Goal: Task Accomplishment & Management: Manage account settings

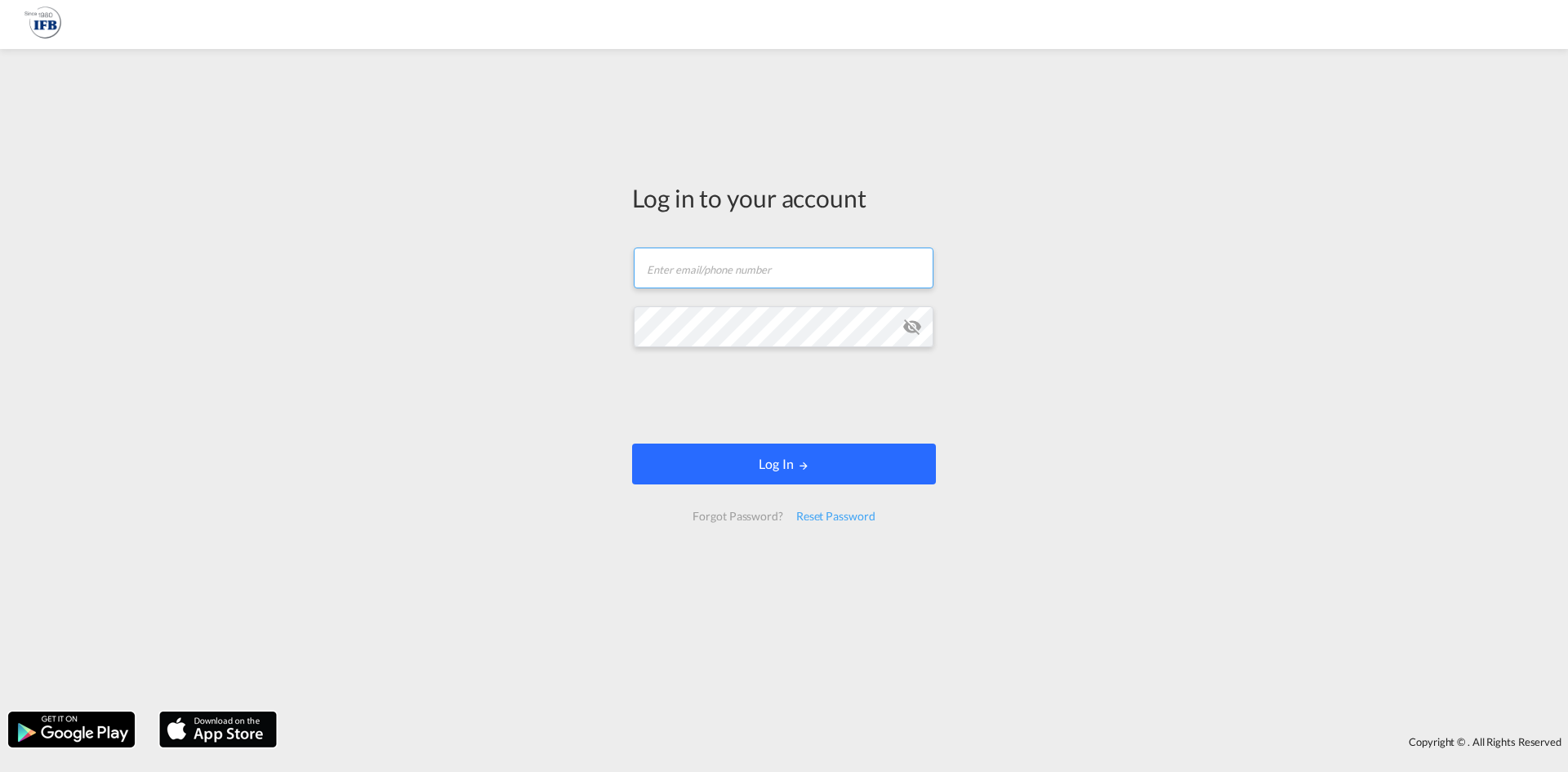
type input "[PERSON_NAME][EMAIL_ADDRESS][PERSON_NAME][DOMAIN_NAME]"
click at [839, 459] on button "Log In" at bounding box center [784, 463] width 304 height 40
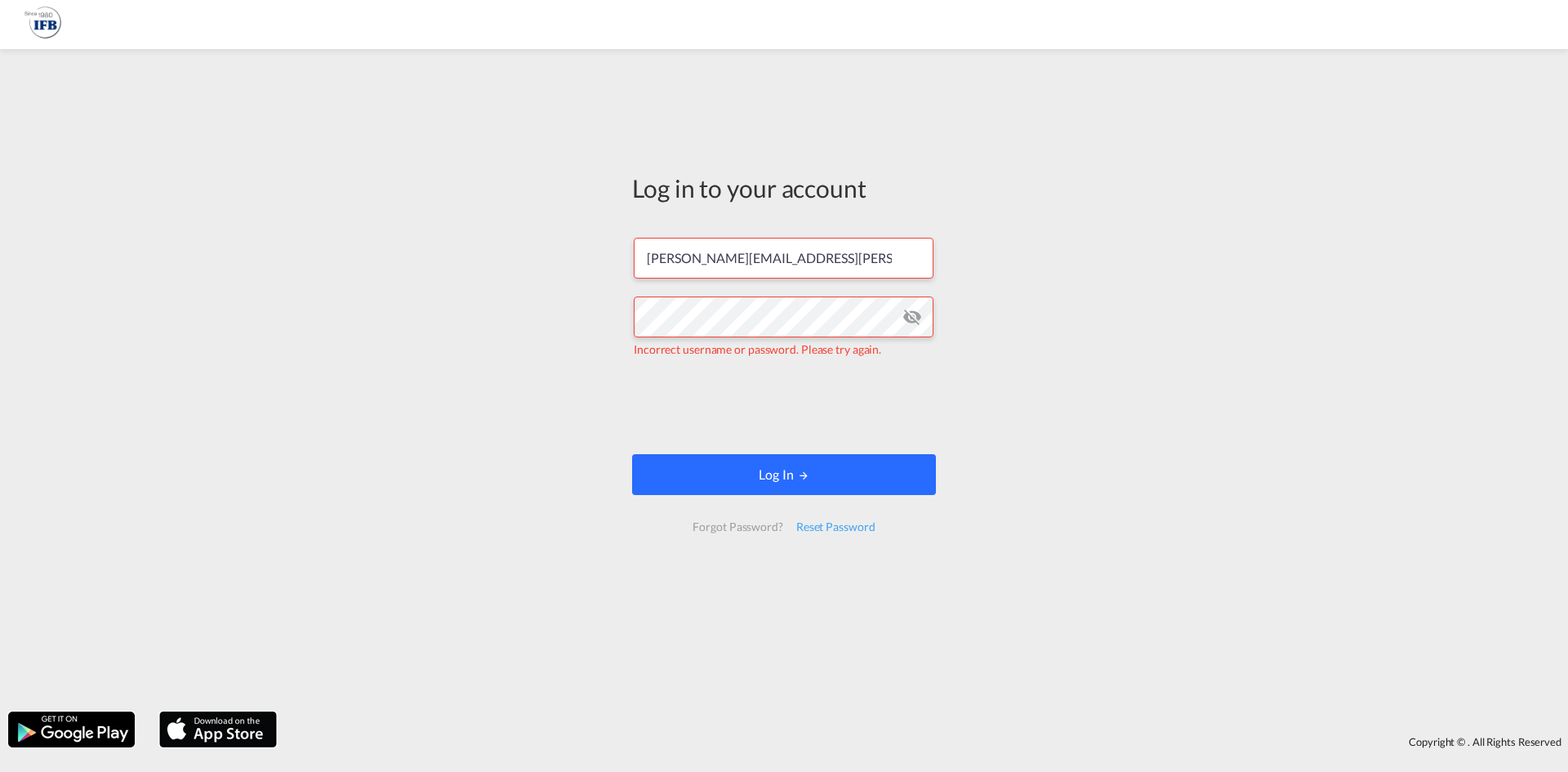
click at [815, 486] on button "Log In" at bounding box center [784, 474] width 304 height 40
click at [739, 466] on button "Log In" at bounding box center [784, 474] width 304 height 40
click at [913, 323] on md-icon "icon-eye-off" at bounding box center [912, 316] width 20 height 20
click at [913, 322] on md-icon "icon-eye-off" at bounding box center [912, 316] width 20 height 20
click at [920, 314] on md-input-container "Incorrect username or password. Please try again." at bounding box center [784, 327] width 300 height 65
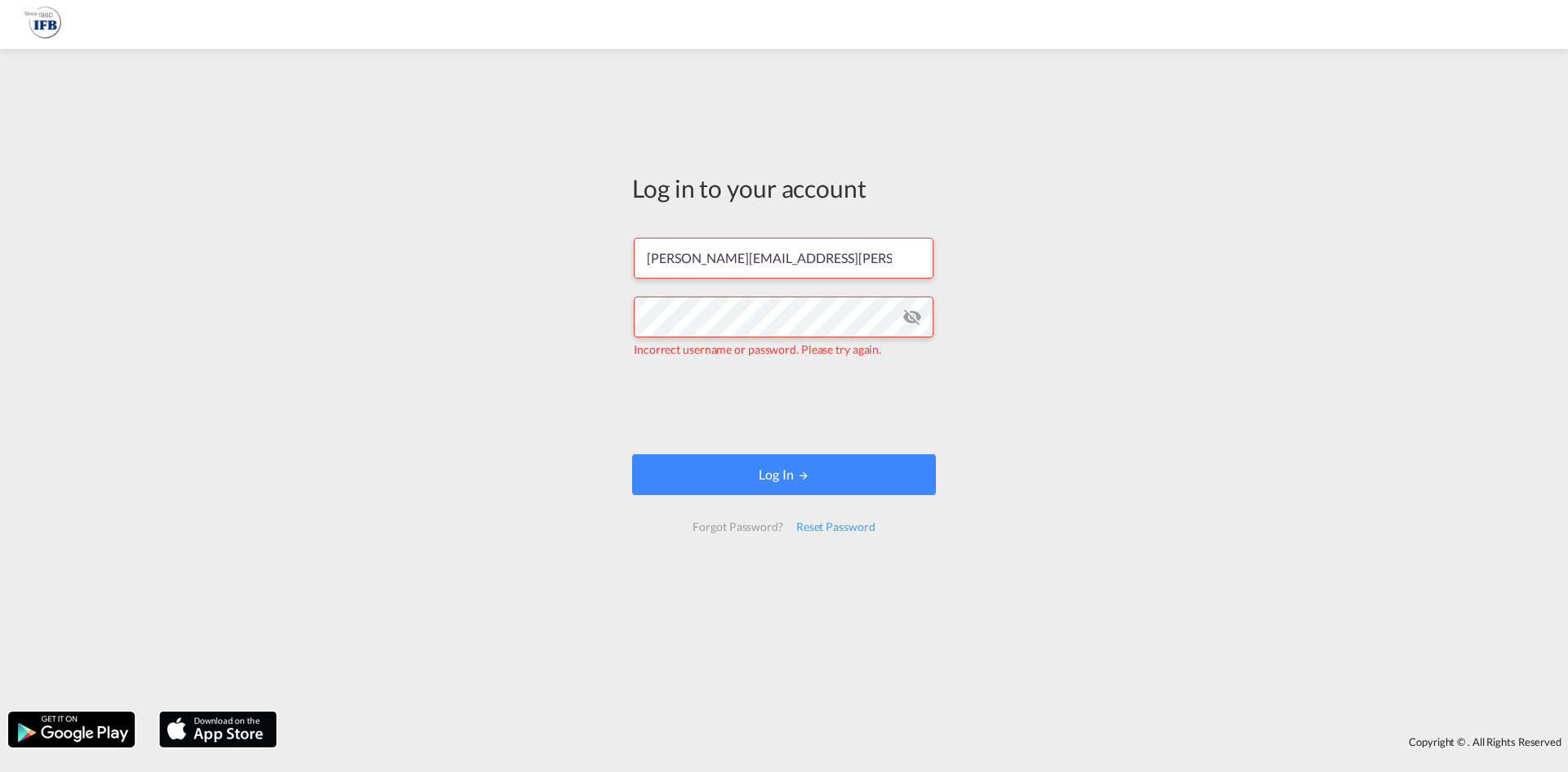
click at [920, 314] on md-icon "icon-eye-off" at bounding box center [912, 316] width 20 height 20
click at [911, 323] on md-icon "icon-eye-off" at bounding box center [912, 316] width 20 height 20
click at [496, 266] on div "Log in to your account [PERSON_NAME][EMAIL_ADDRESS][PERSON_NAME][DOMAIN_NAME] I…" at bounding box center [784, 380] width 1568 height 646
click at [837, 533] on div "Reset Password" at bounding box center [836, 526] width 92 height 29
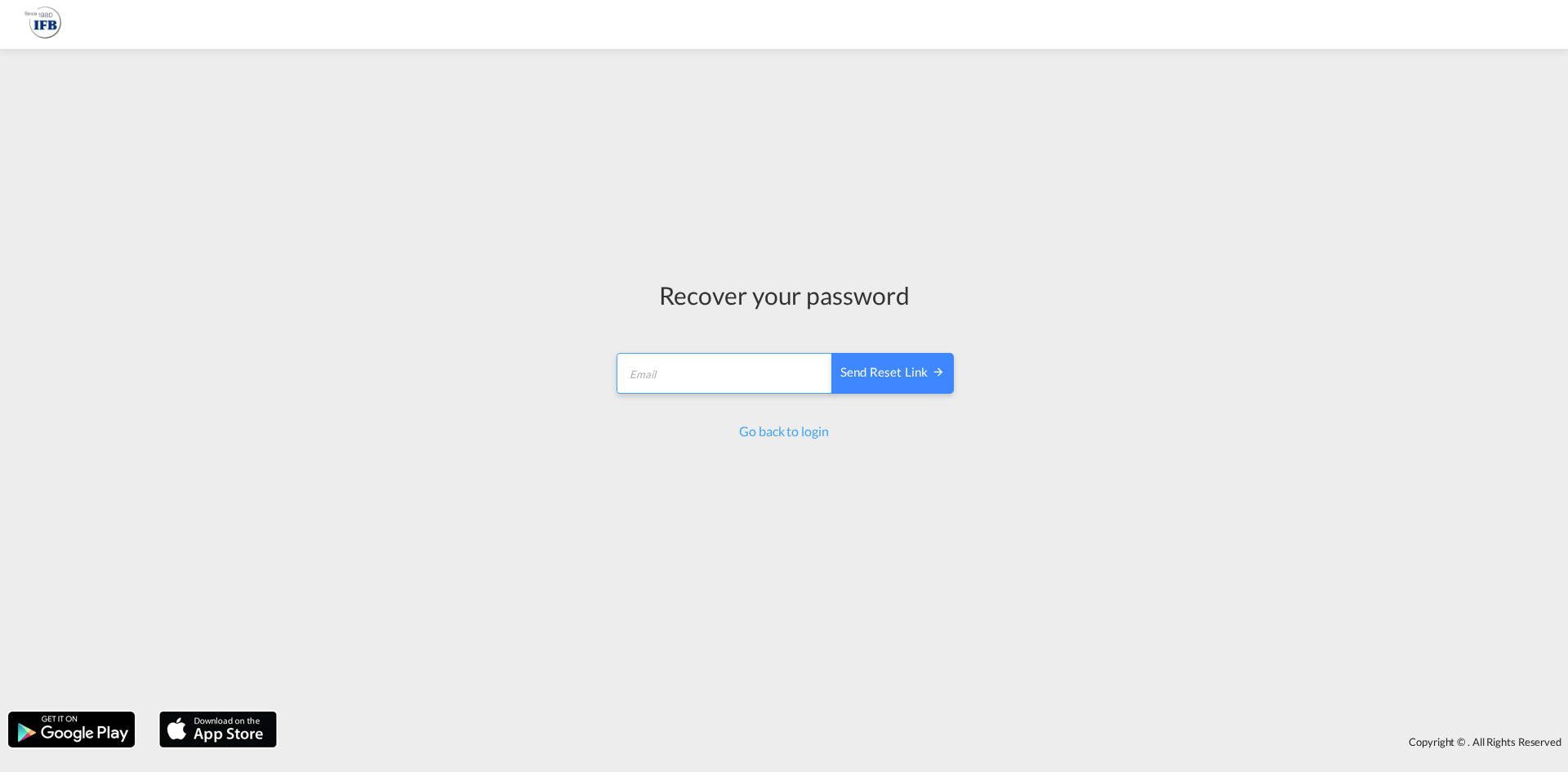
click at [704, 387] on input "email" at bounding box center [725, 373] width 217 height 40
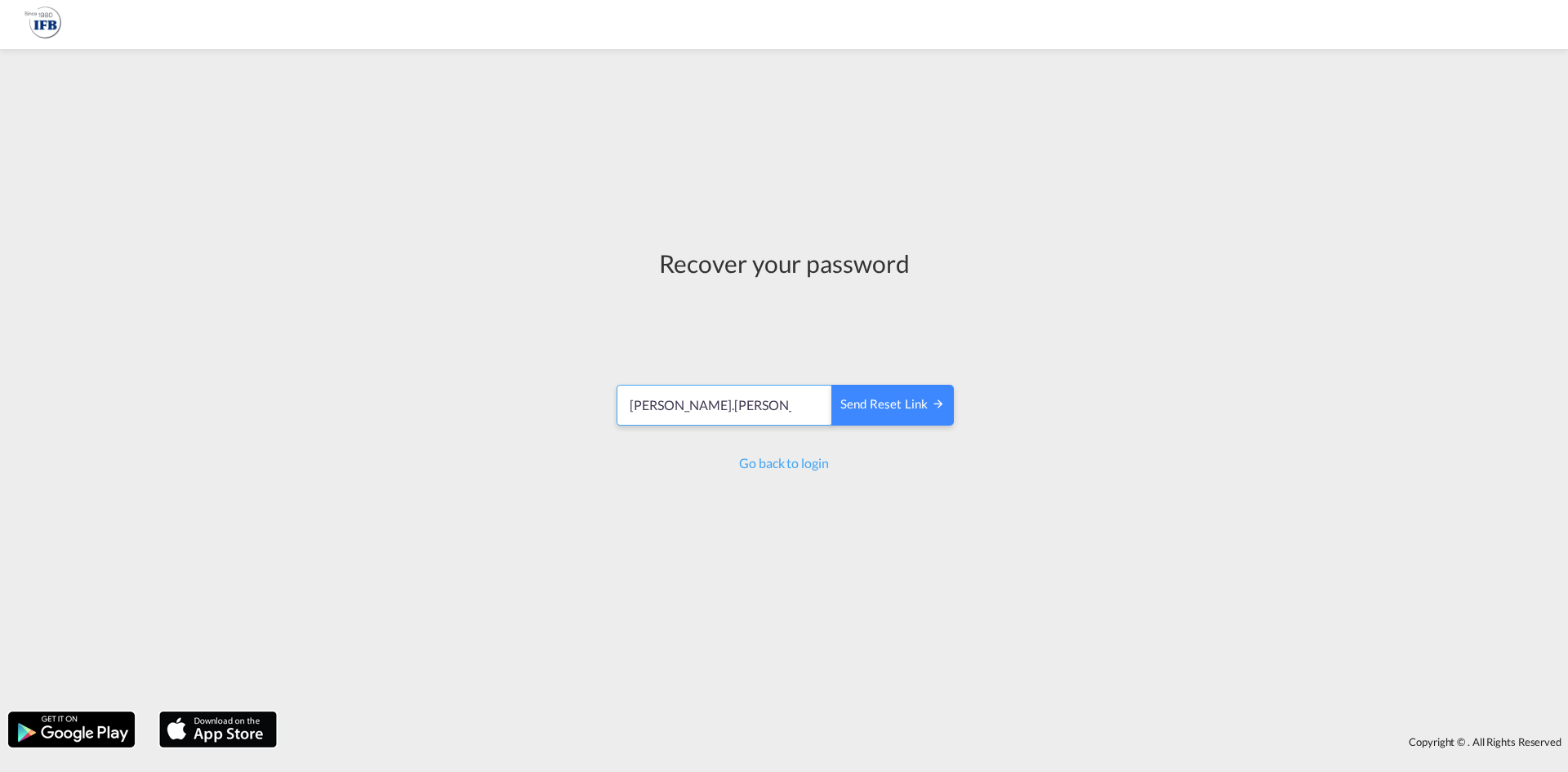
scroll to position [0, 8]
type input "[PERSON_NAME][EMAIL_ADDRESS][PERSON_NAME][DOMAIN_NAME]"
click at [871, 411] on div "Send reset link" at bounding box center [892, 405] width 105 height 19
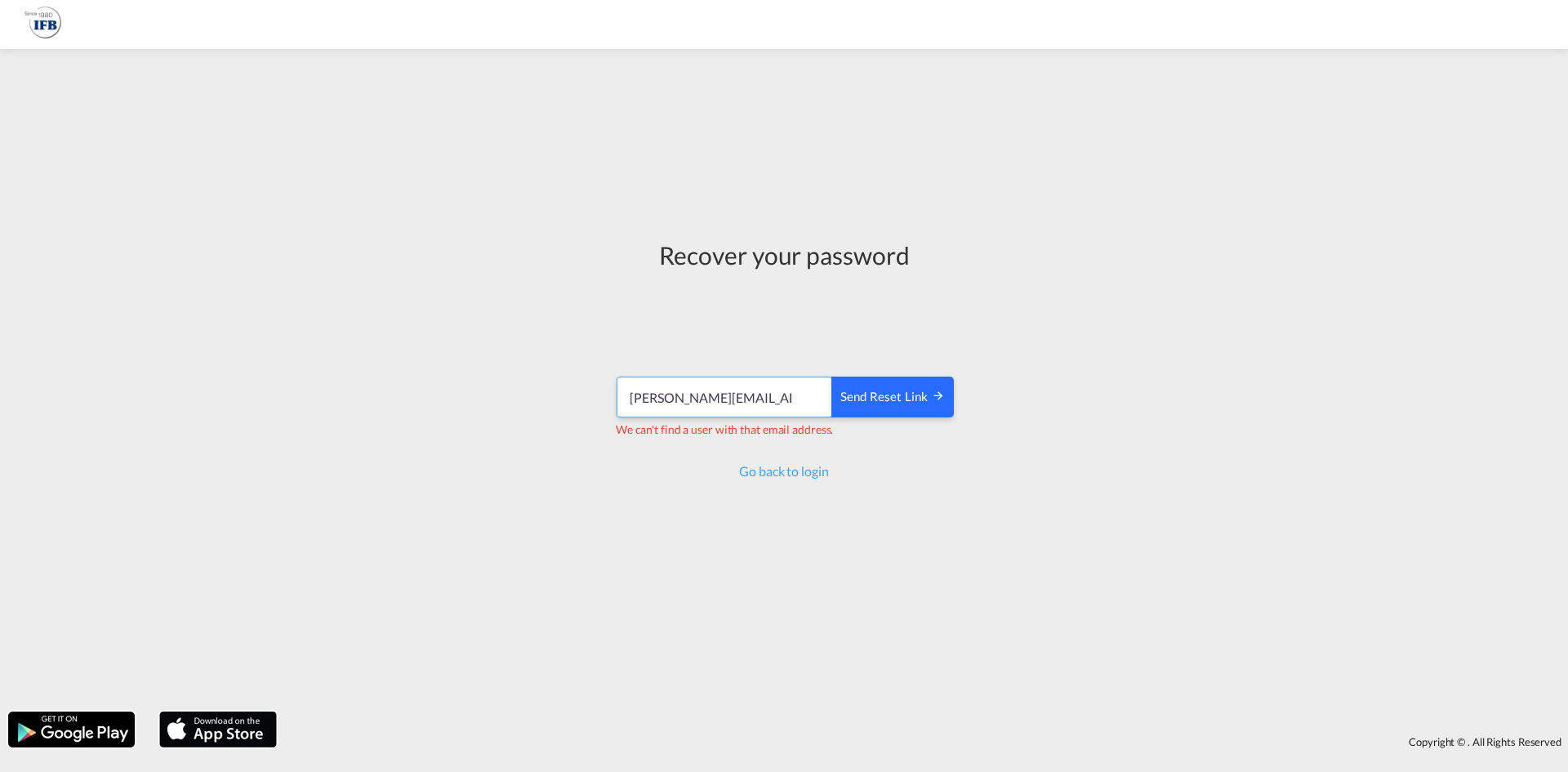
scroll to position [0, 8]
drag, startPoint x: 731, startPoint y: 403, endPoint x: 896, endPoint y: 403, distance: 165.0
click at [896, 403] on div "[PERSON_NAME][EMAIL_ADDRESS][PERSON_NAME][DOMAIN_NAME] Send reset link" at bounding box center [784, 396] width 336 height 40
